Goal: Information Seeking & Learning: Learn about a topic

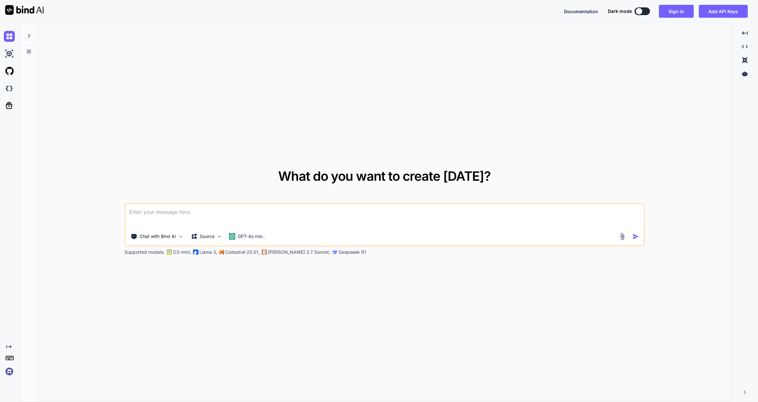
click at [467, 150] on div "What do you want to create today? Chat with Bind AI Source GPT-4o min.. Support…" at bounding box center [385, 213] width 694 height 380
click at [9, 346] on icon "Created with Pixso." at bounding box center [8, 346] width 5 height 5
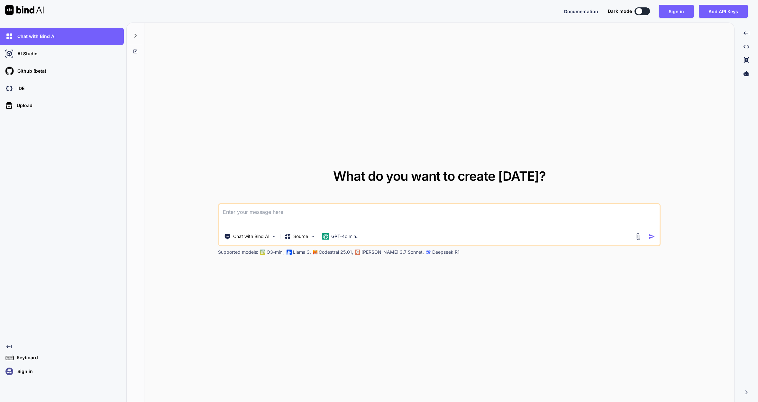
click at [25, 8] on img at bounding box center [24, 10] width 39 height 10
click at [28, 10] on img at bounding box center [24, 10] width 39 height 10
click at [584, 11] on span "Documentation" at bounding box center [581, 11] width 34 height 5
drag, startPoint x: 161, startPoint y: 188, endPoint x: 157, endPoint y: 219, distance: 32.0
click at [161, 188] on div "What do you want to create today? Chat with Bind AI Source GPT-4o min.. Support…" at bounding box center [439, 213] width 590 height 380
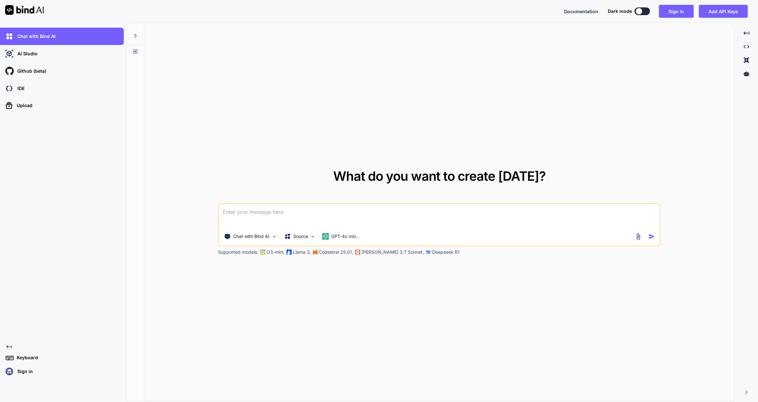
click at [191, 337] on div "What do you want to create today? Chat with Bind AI Source GPT-4o min.. Support…" at bounding box center [439, 213] width 590 height 380
click at [744, 34] on icon "Created with Pixso." at bounding box center [747, 33] width 6 height 6
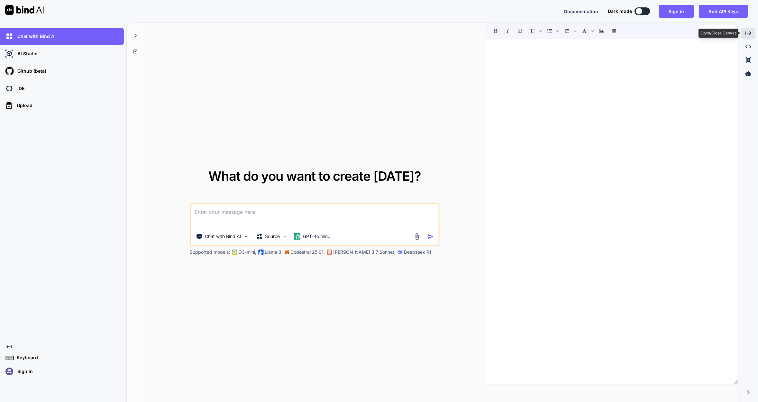
click at [749, 33] on icon at bounding box center [749, 33] width 6 height 4
type textarea "x"
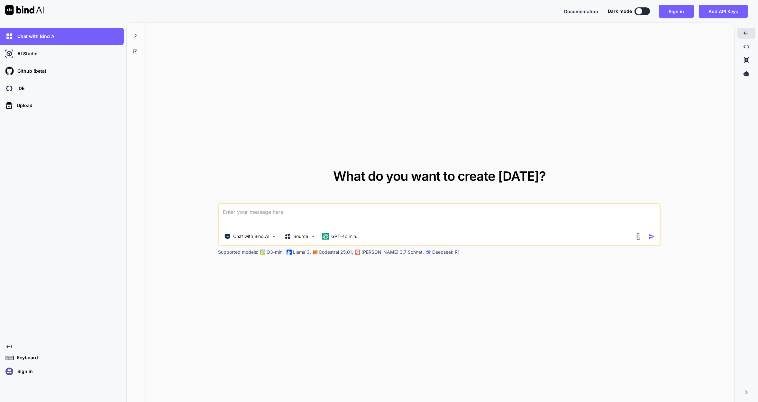
click at [749, 390] on div "Created with Pixso. Created with Pixso. Created with Pixso. Created with Pixso." at bounding box center [746, 215] width 18 height 374
click at [746, 391] on icon at bounding box center [746, 393] width 2 height 4
click at [723, 388] on div "What do you want to create today? Chat with Bind AI Source GPT-4o min.. Support…" at bounding box center [450, 213] width 613 height 380
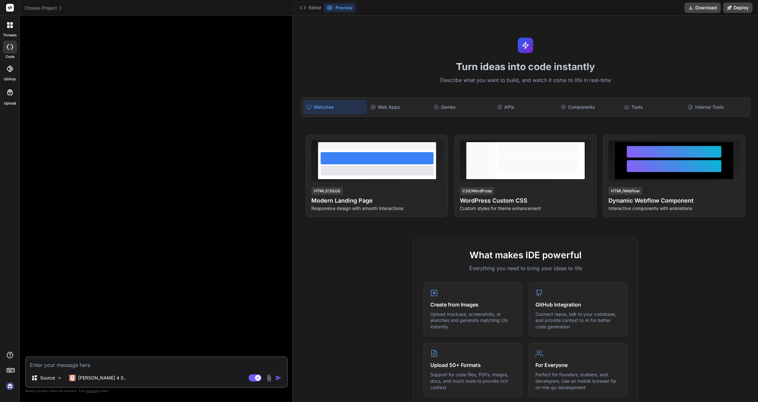
type textarea "x"
click at [233, 112] on div at bounding box center [157, 189] width 262 height 336
click at [229, 80] on div at bounding box center [157, 189] width 262 height 336
drag, startPoint x: 166, startPoint y: 97, endPoint x: 134, endPoint y: 95, distance: 32.3
click at [165, 97] on div at bounding box center [157, 189] width 262 height 336
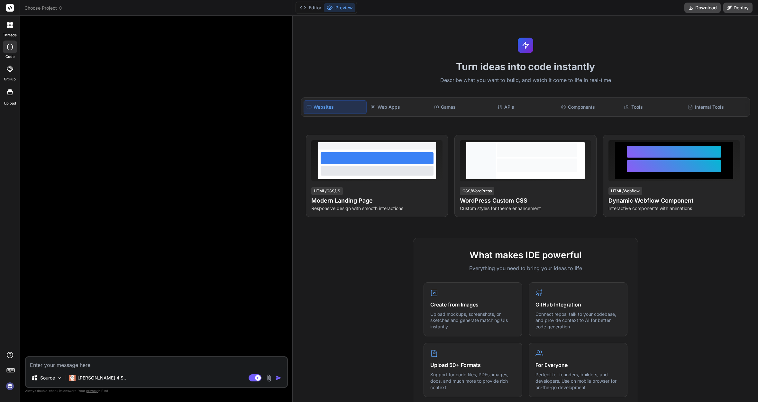
click at [7, 33] on label "threads" at bounding box center [10, 34] width 14 height 5
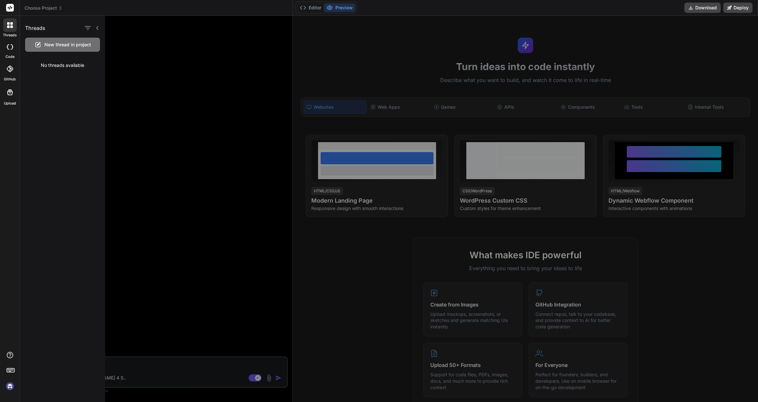
click at [9, 30] on div at bounding box center [10, 25] width 14 height 14
click at [5, 9] on div at bounding box center [10, 8] width 20 height 16
click at [9, 9] on icon at bounding box center [10, 8] width 5 height 4
drag, startPoint x: 11, startPoint y: 8, endPoint x: 18, endPoint y: 99, distance: 92.0
click at [11, 8] on rect at bounding box center [10, 8] width 8 height 8
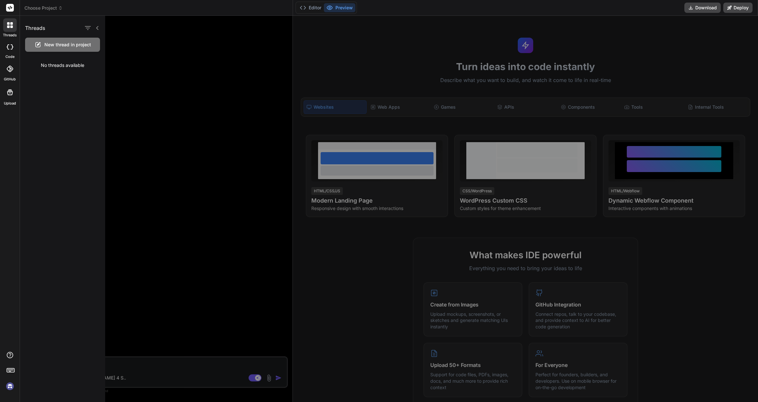
drag, startPoint x: 139, startPoint y: 197, endPoint x: 125, endPoint y: 230, distance: 35.7
click at [138, 200] on div at bounding box center [441, 209] width 673 height 386
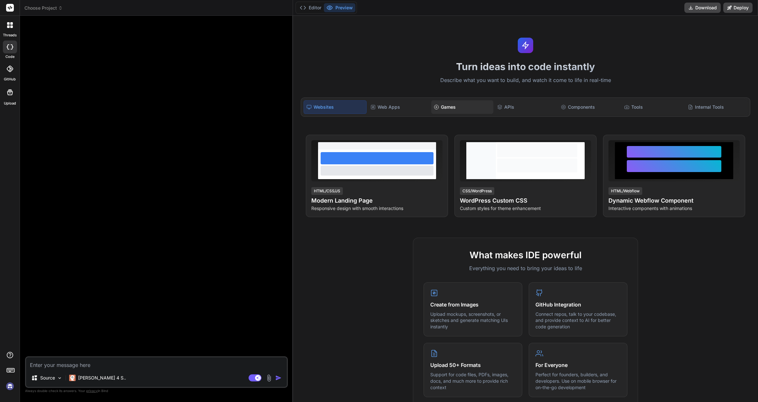
drag, startPoint x: 510, startPoint y: 106, endPoint x: 462, endPoint y: 108, distance: 48.6
click at [510, 106] on div "APIs" at bounding box center [526, 107] width 62 height 14
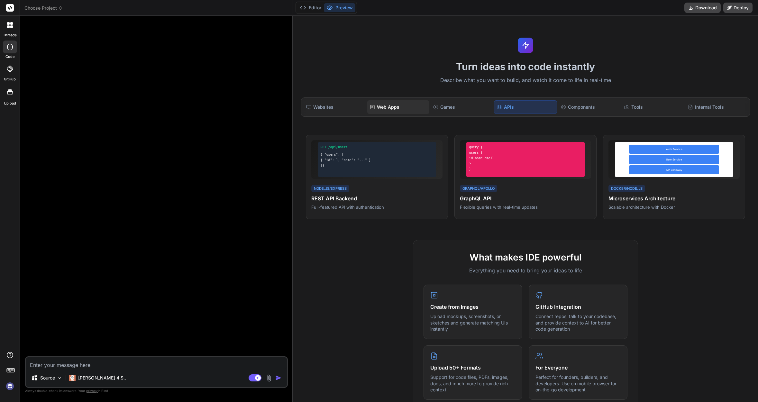
drag, startPoint x: 450, startPoint y: 108, endPoint x: 404, endPoint y: 109, distance: 46.0
click at [449, 108] on div "Games" at bounding box center [462, 107] width 62 height 14
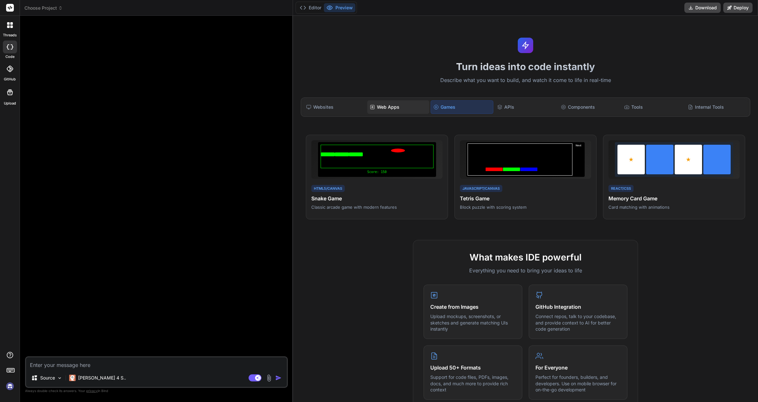
drag, startPoint x: 393, startPoint y: 109, endPoint x: 335, endPoint y: 110, distance: 58.9
click at [393, 109] on div "Web Apps" at bounding box center [398, 107] width 62 height 14
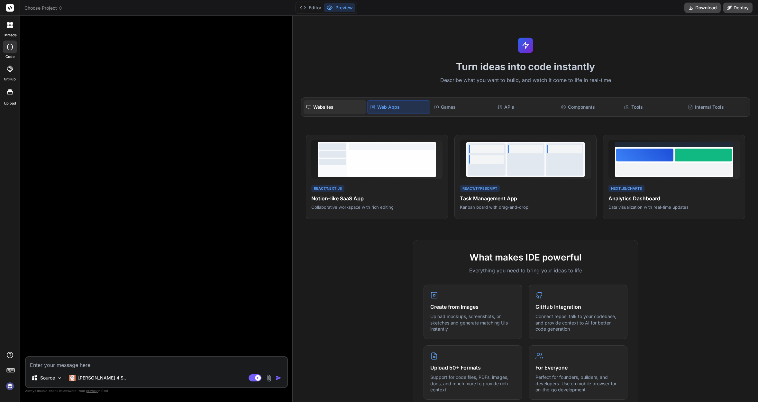
click at [329, 110] on div "Websites" at bounding box center [335, 107] width 62 height 14
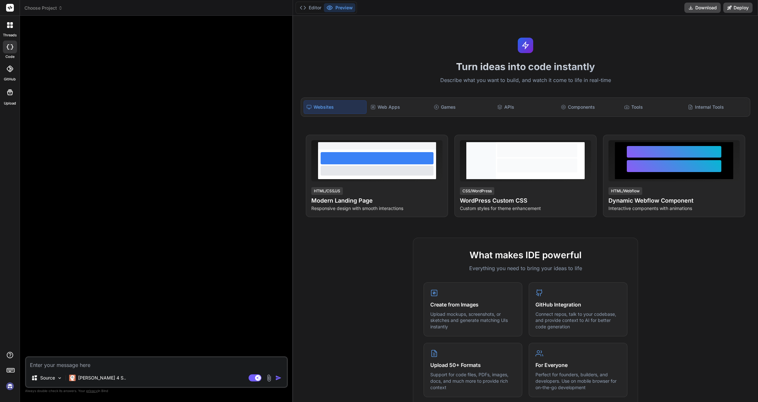
click at [204, 40] on div at bounding box center [157, 189] width 262 height 336
drag, startPoint x: 56, startPoint y: 41, endPoint x: 68, endPoint y: 33, distance: 14.8
click at [56, 41] on div at bounding box center [157, 189] width 262 height 336
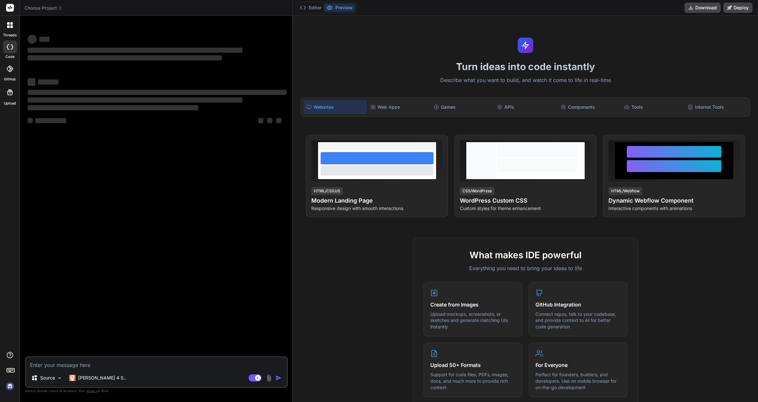
type textarea "x"
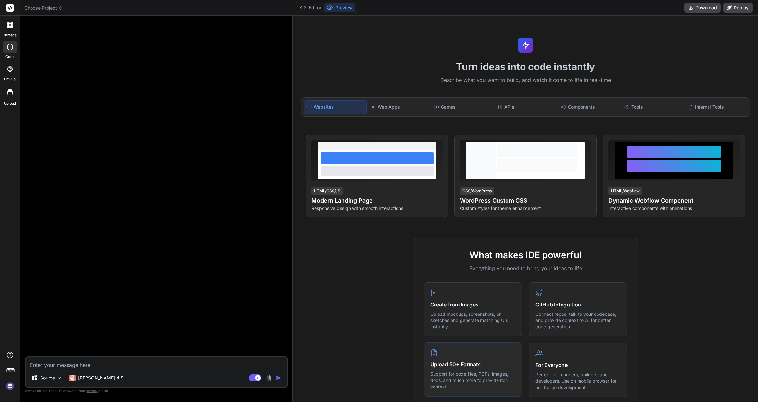
scroll to position [211, 0]
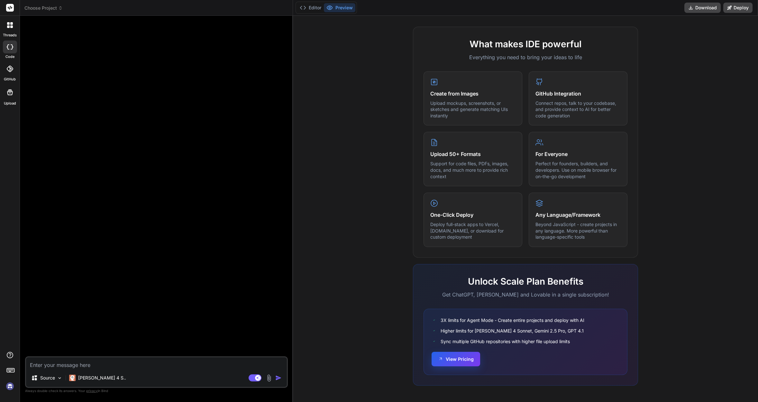
click at [454, 357] on button "View Pricing" at bounding box center [456, 359] width 49 height 14
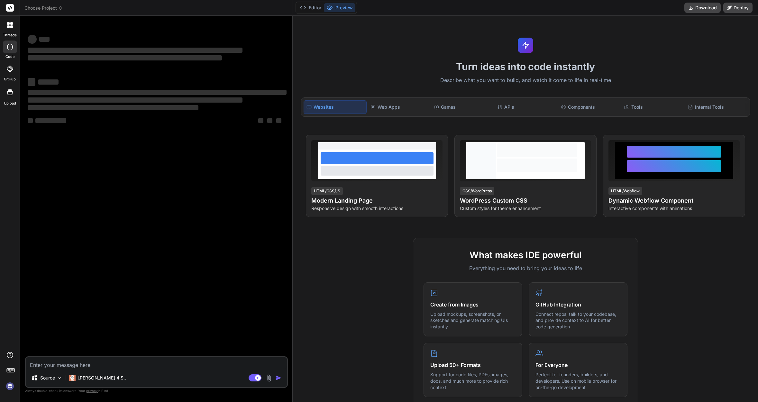
type textarea "x"
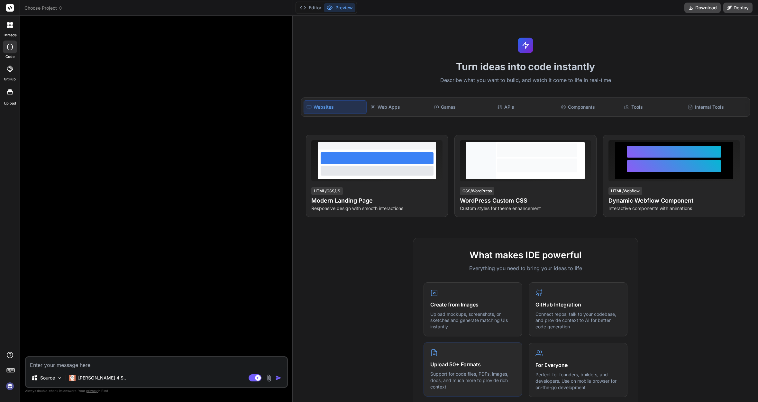
scroll to position [211, 0]
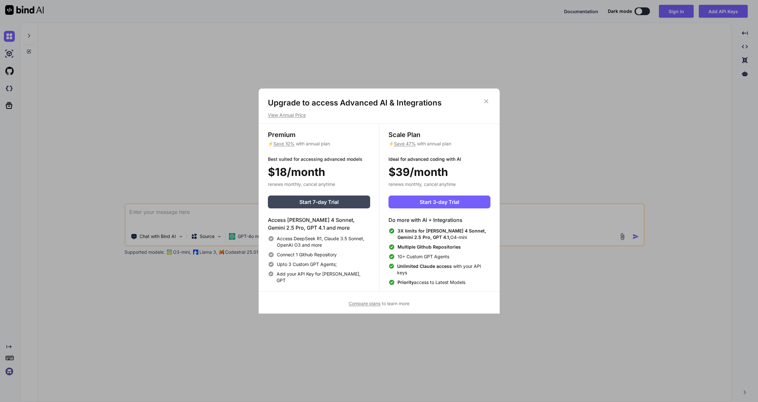
click at [485, 100] on icon at bounding box center [486, 101] width 7 height 7
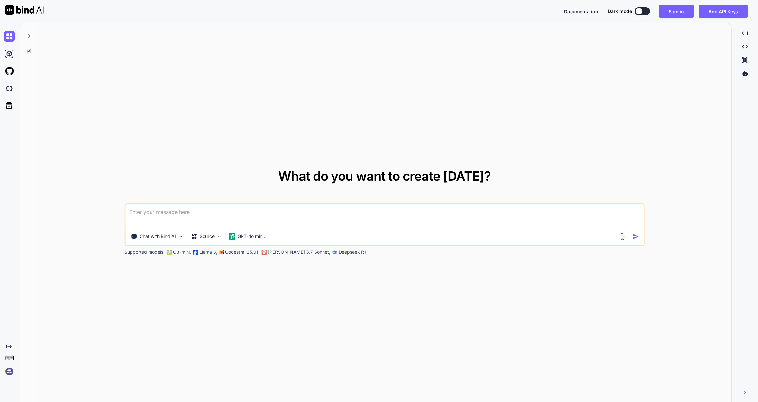
click at [582, 8] on button "Documentation" at bounding box center [581, 11] width 34 height 7
